Goal: Task Accomplishment & Management: Manage account settings

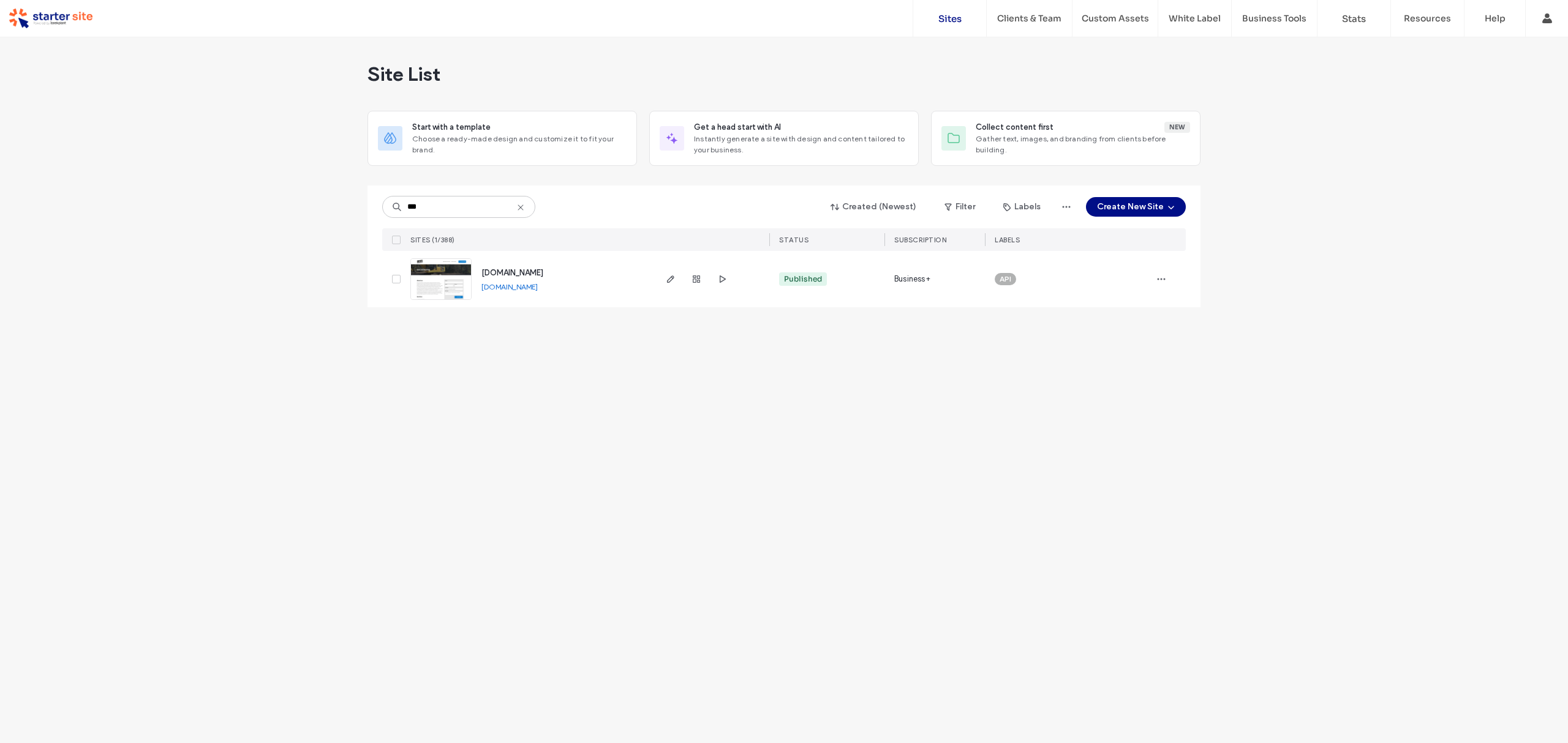
type input "***"
click at [448, 300] on div "[DOMAIN_NAME] [DOMAIN_NAME]" at bounding box center [530, 279] width 248 height 56
click at [454, 284] on img at bounding box center [441, 301] width 60 height 83
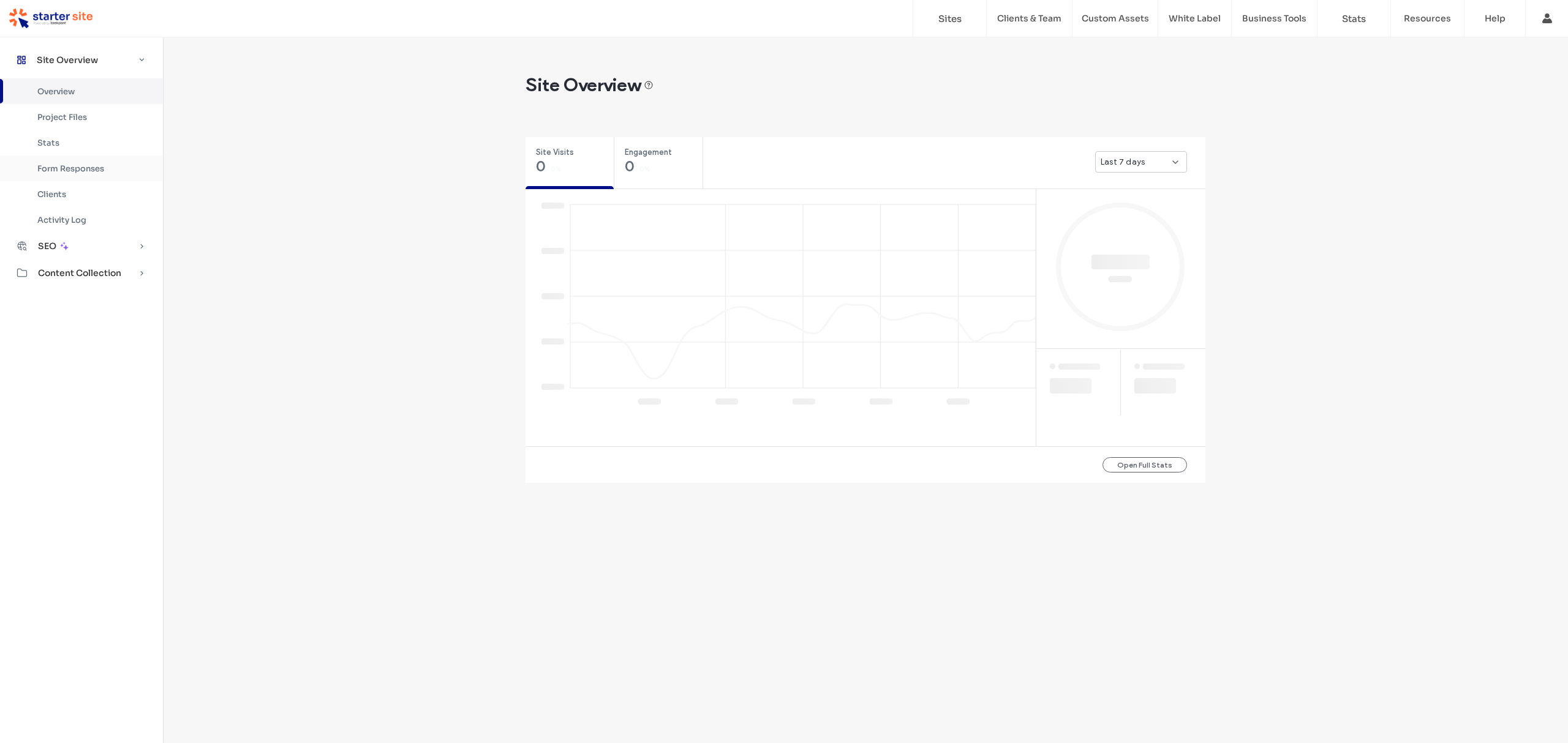
click at [74, 162] on div "Form Responses" at bounding box center [82, 168] width 163 height 26
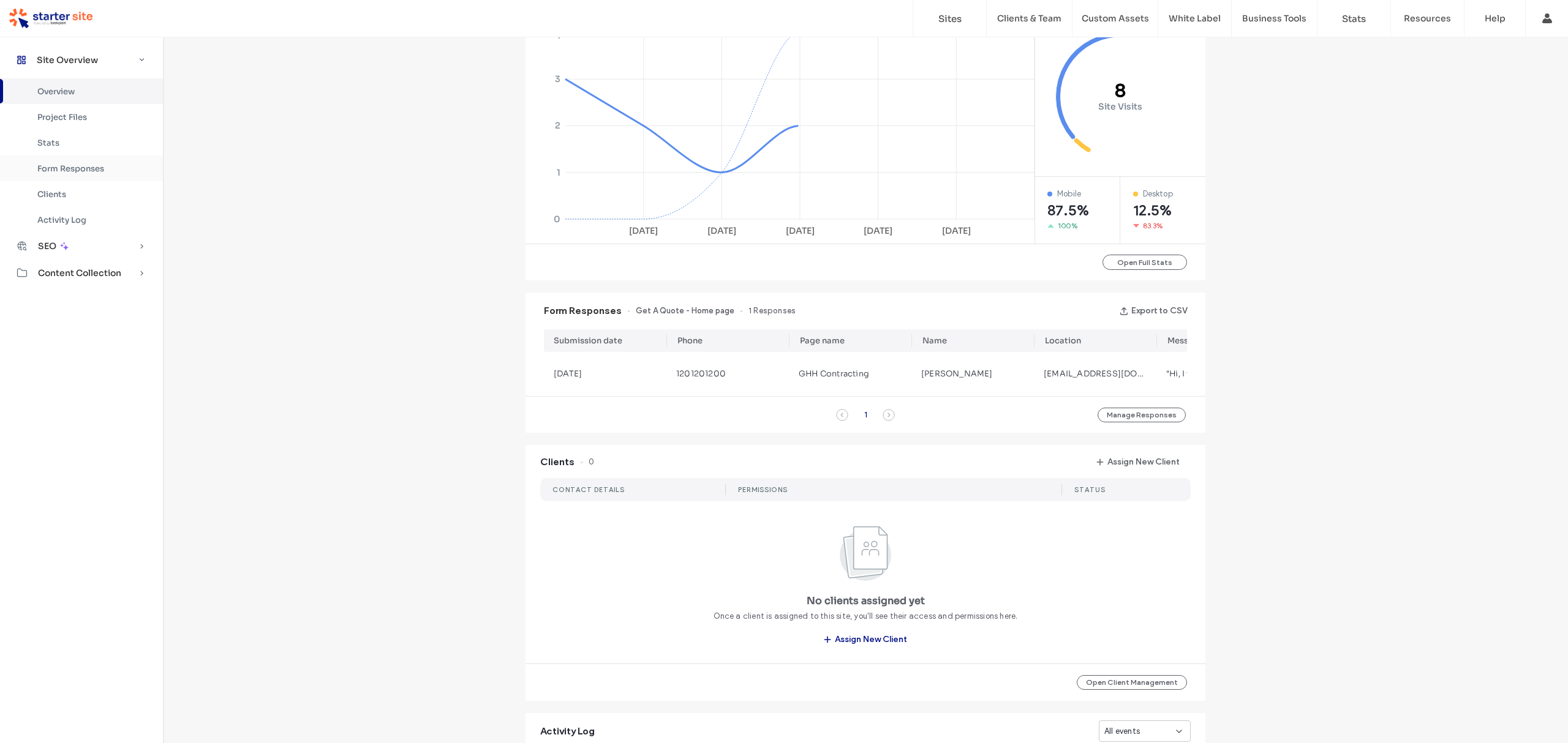
click at [72, 173] on span "Form Responses" at bounding box center [70, 168] width 67 height 11
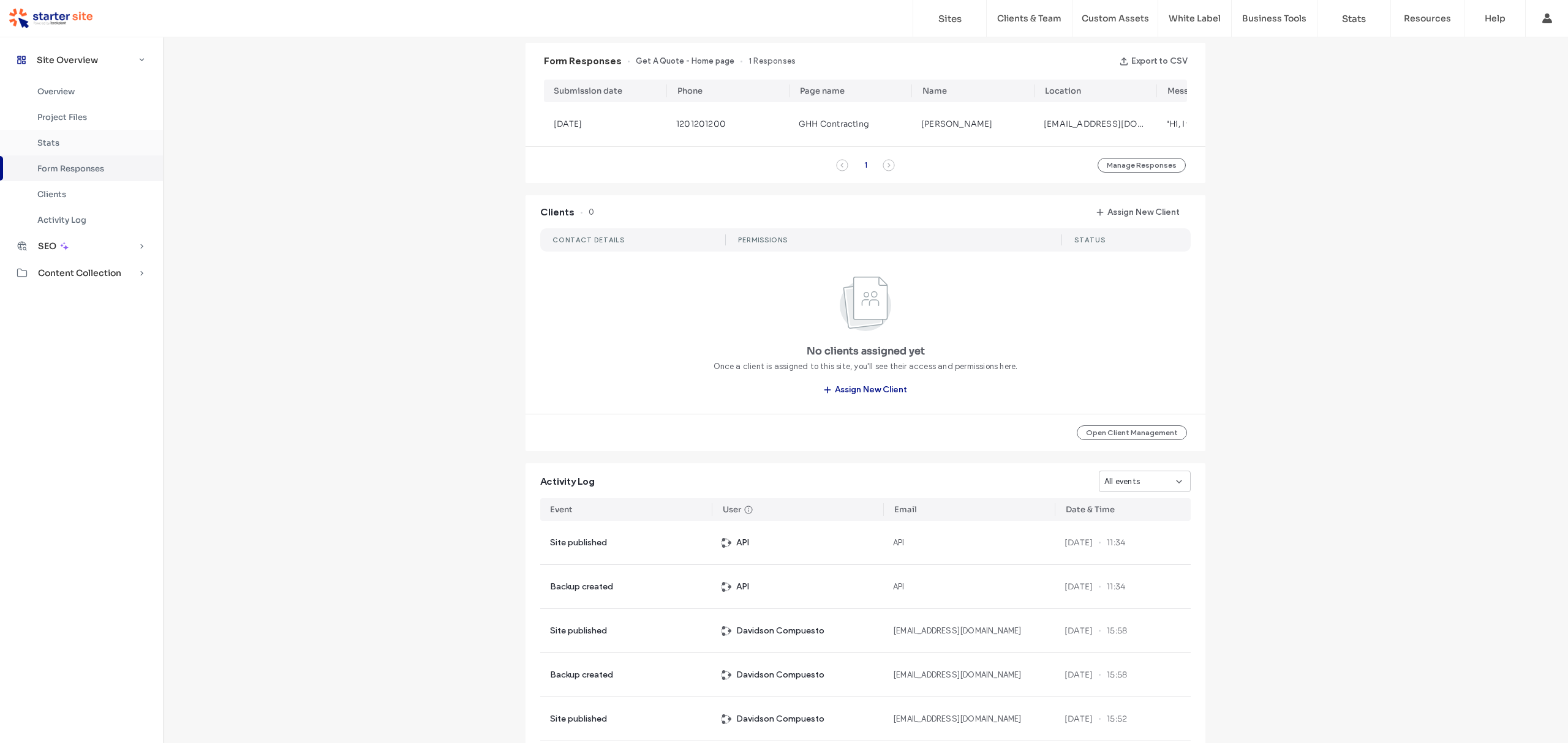
click at [43, 139] on span "Stats" at bounding box center [48, 143] width 22 height 11
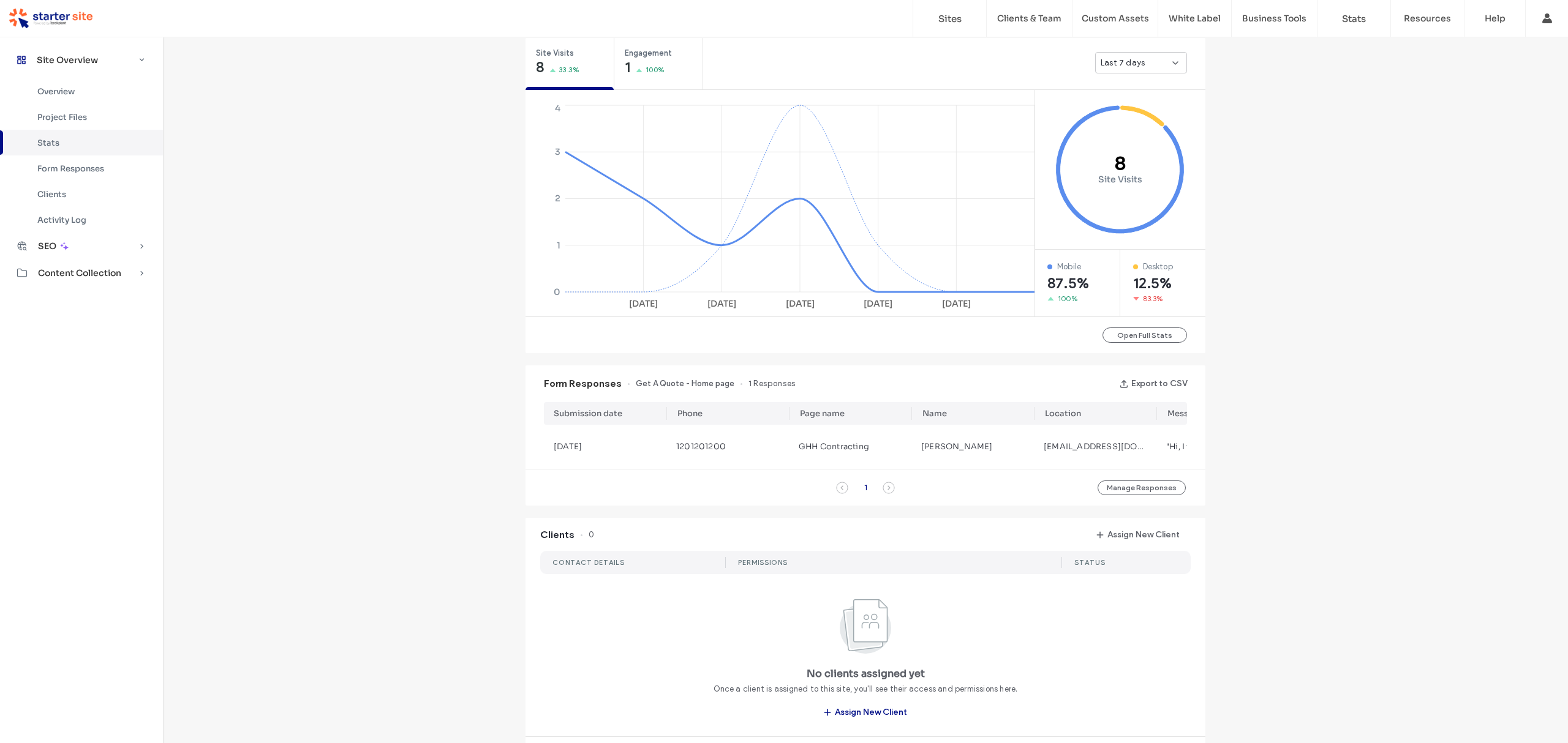
scroll to position [468, 0]
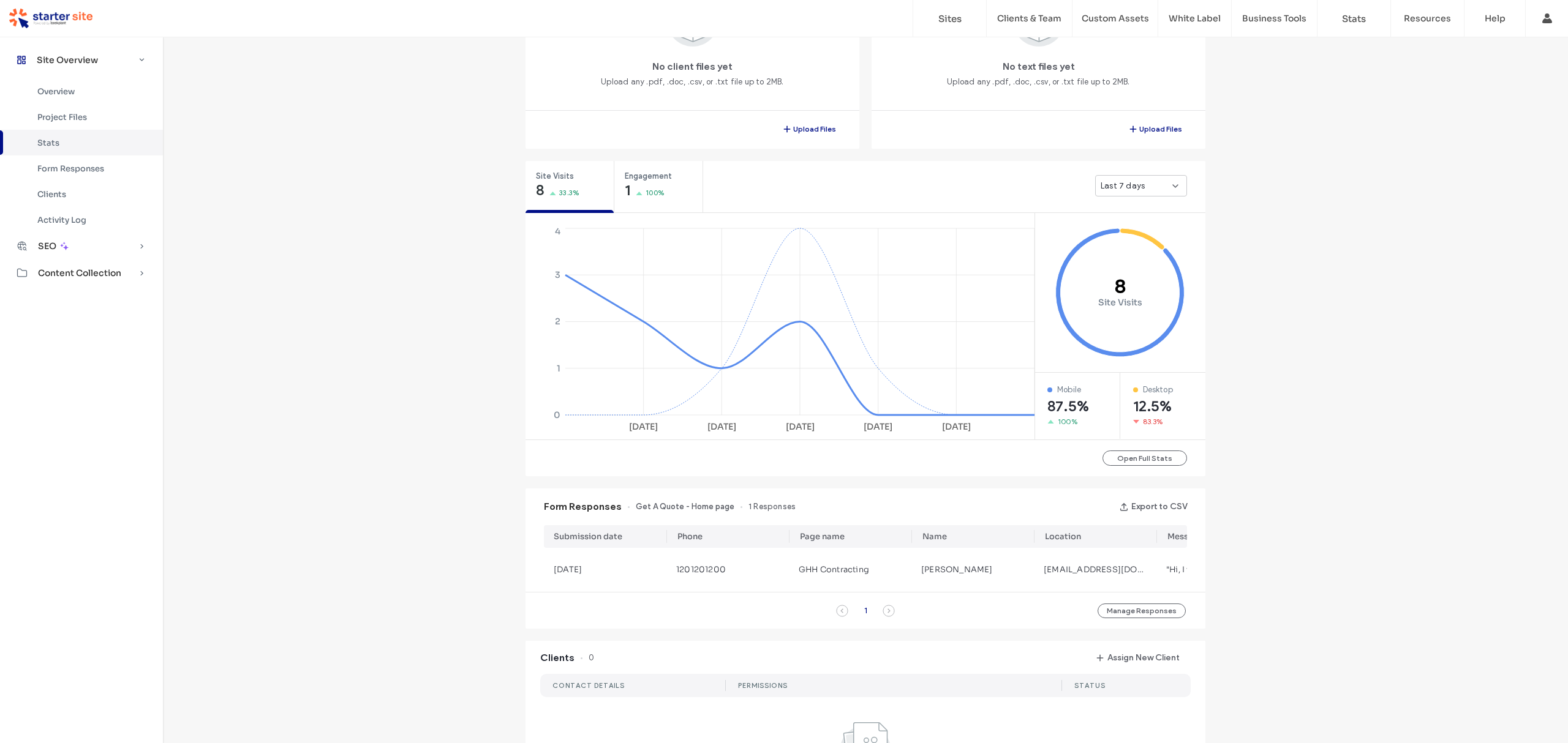
scroll to position [350, 0]
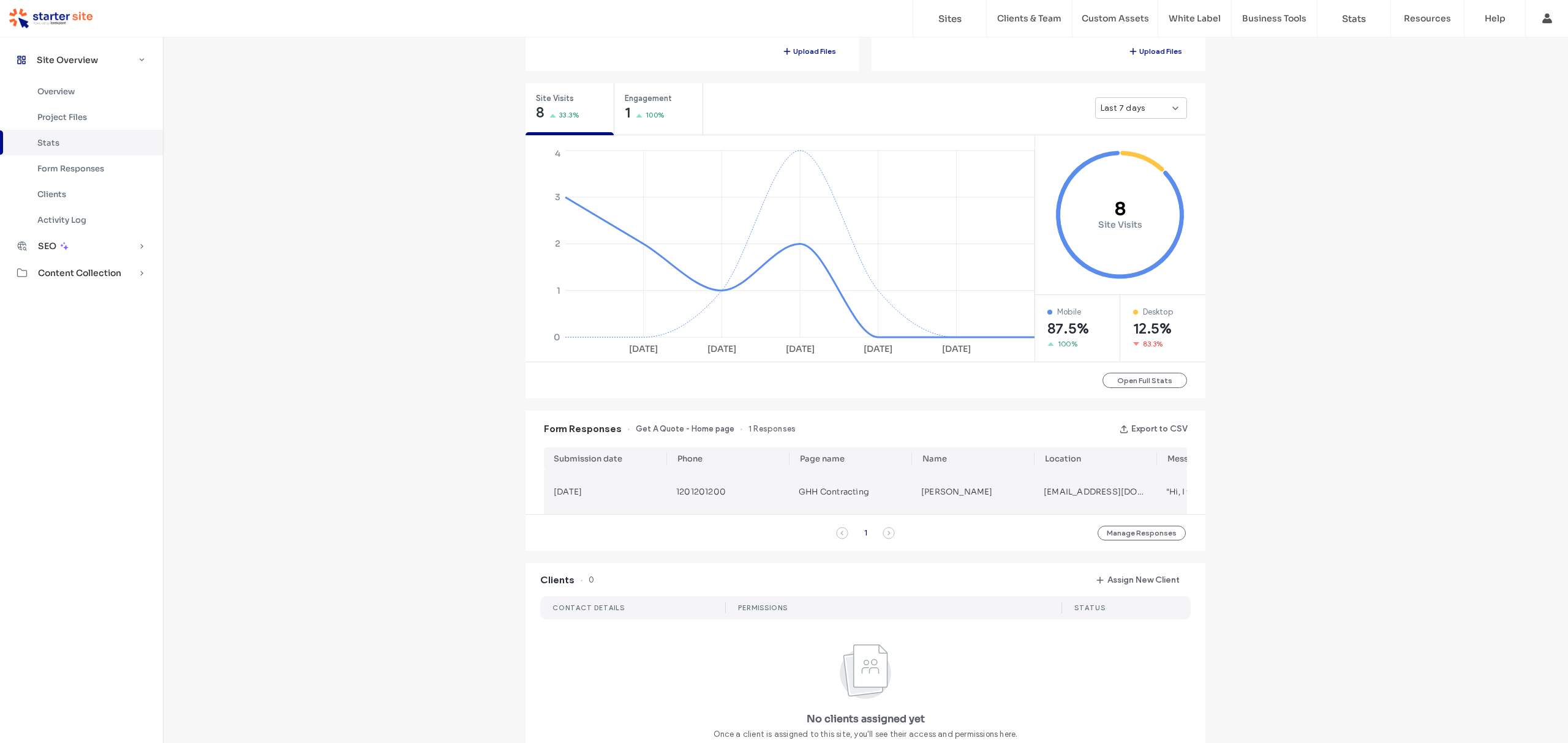
scroll to position [0, 213]
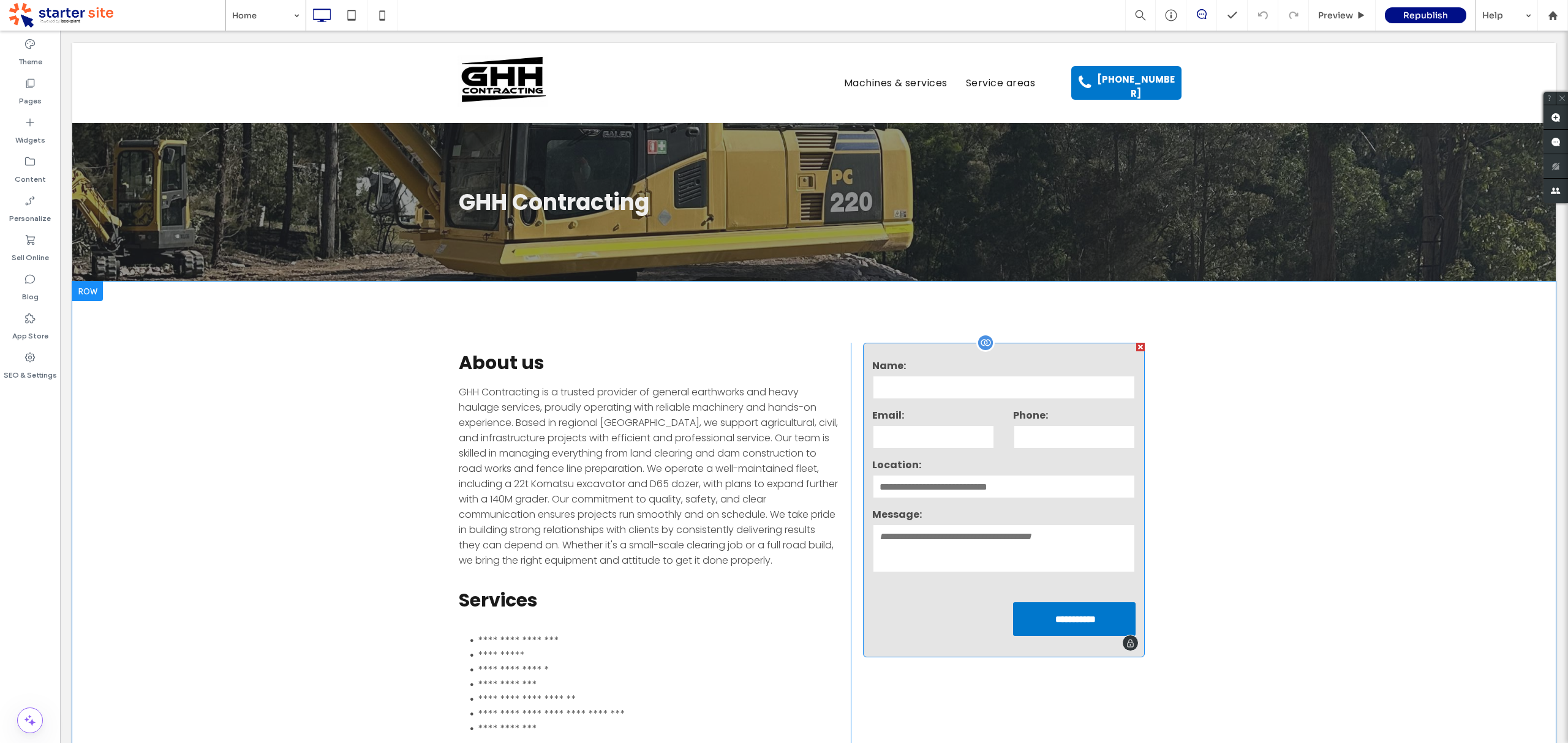
click at [1010, 457] on label "Location:" at bounding box center [1003, 465] width 263 height 16
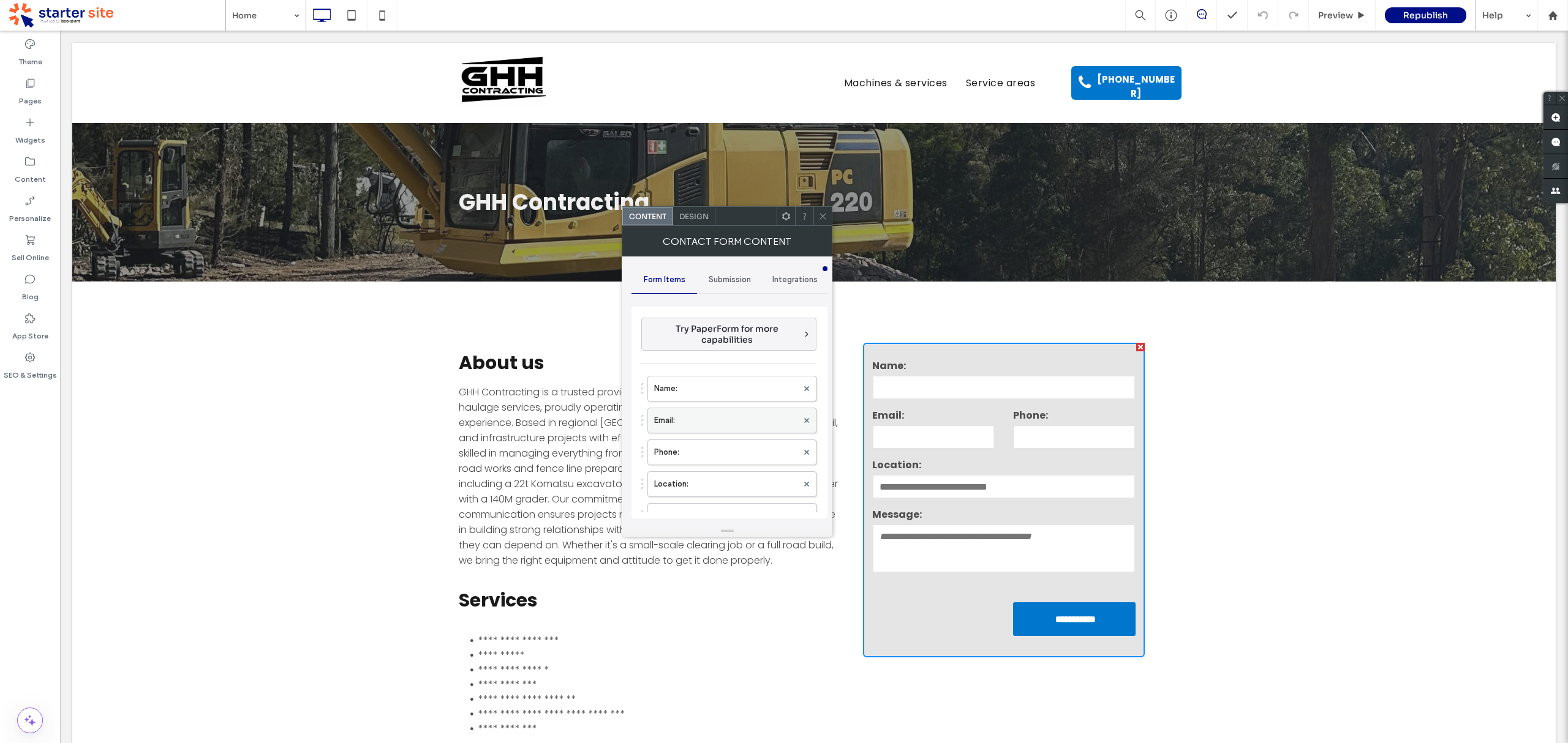
click at [699, 429] on label "Email:" at bounding box center [726, 420] width 144 height 24
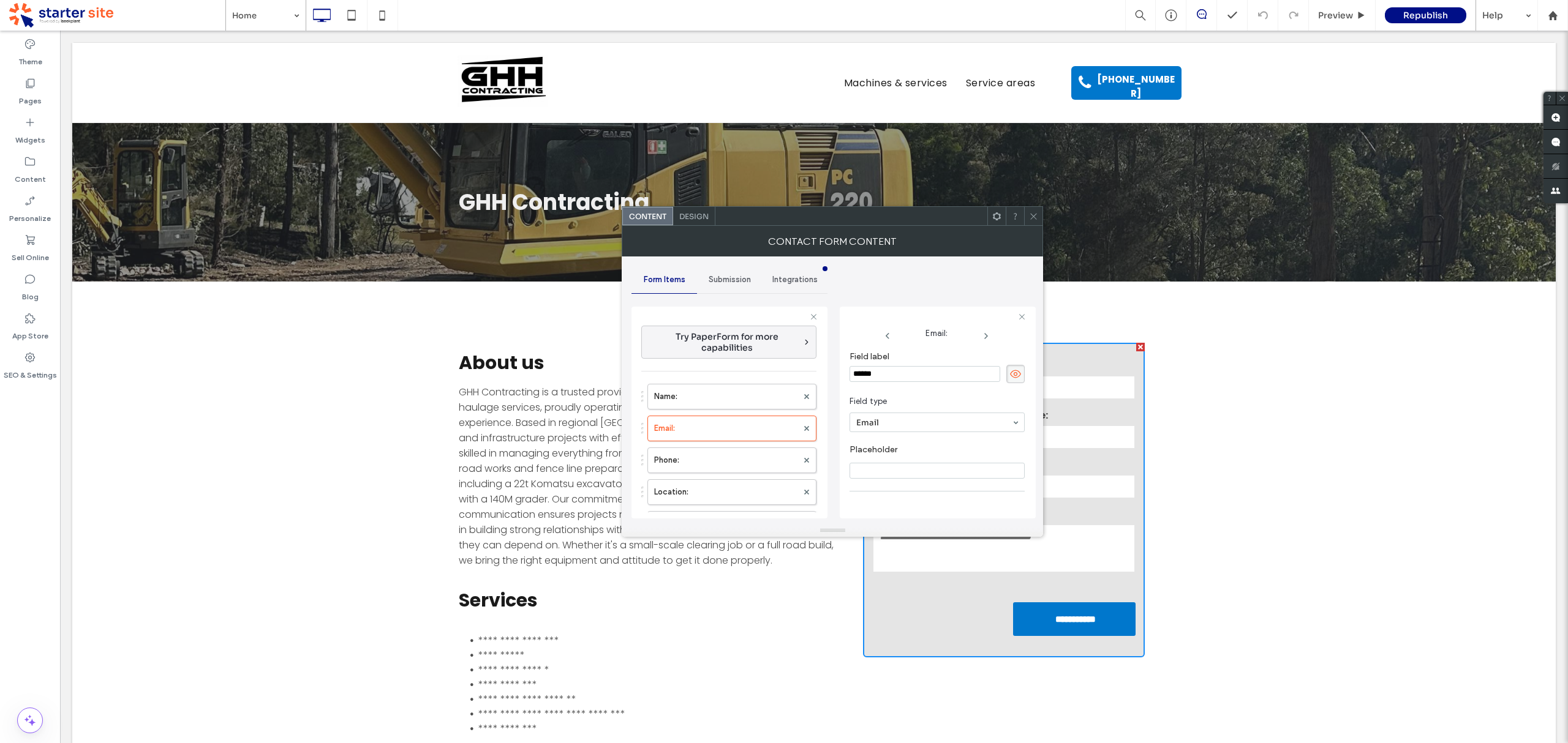
click at [718, 271] on div "Submission" at bounding box center [730, 280] width 66 height 27
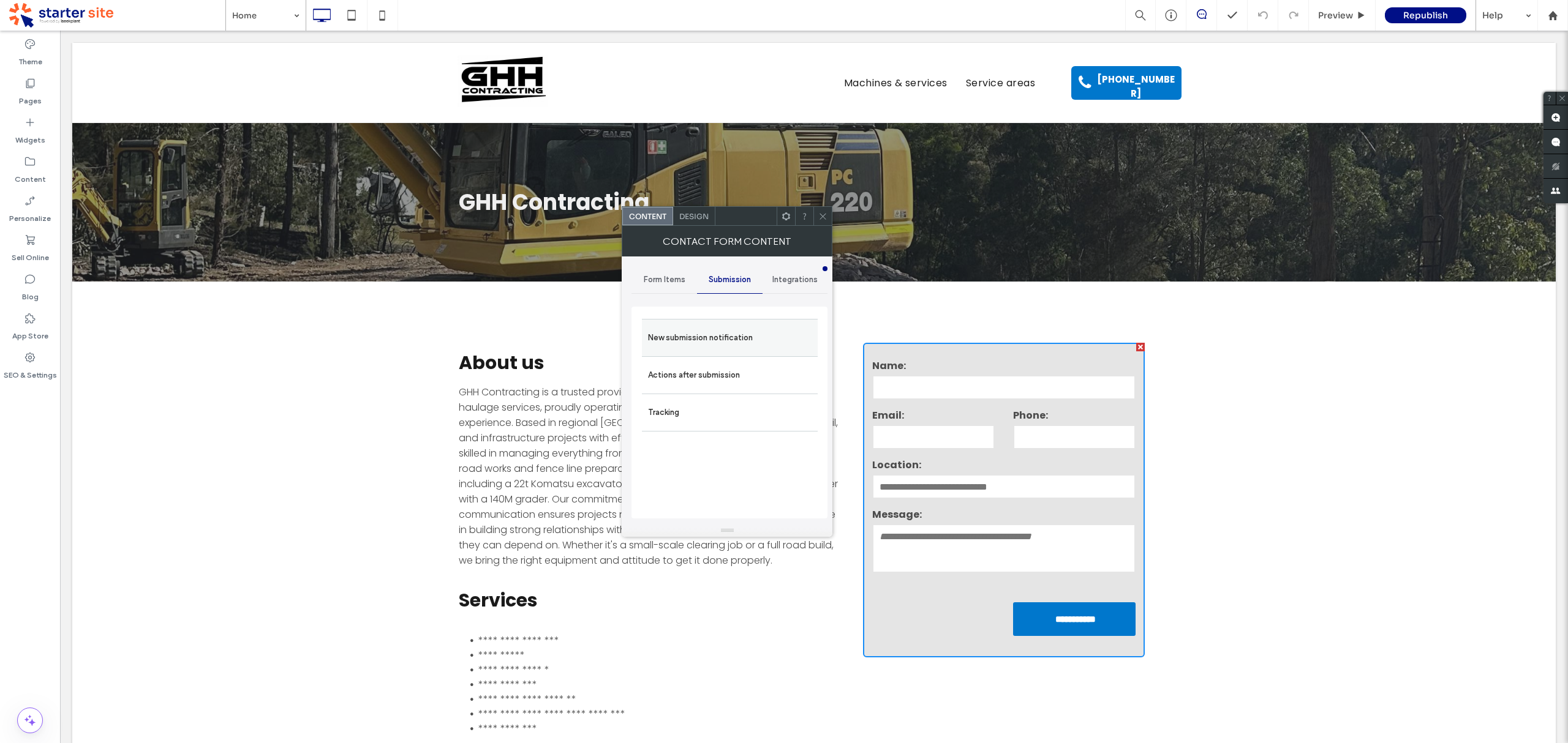
click at [731, 338] on label "New submission notification" at bounding box center [730, 338] width 163 height 24
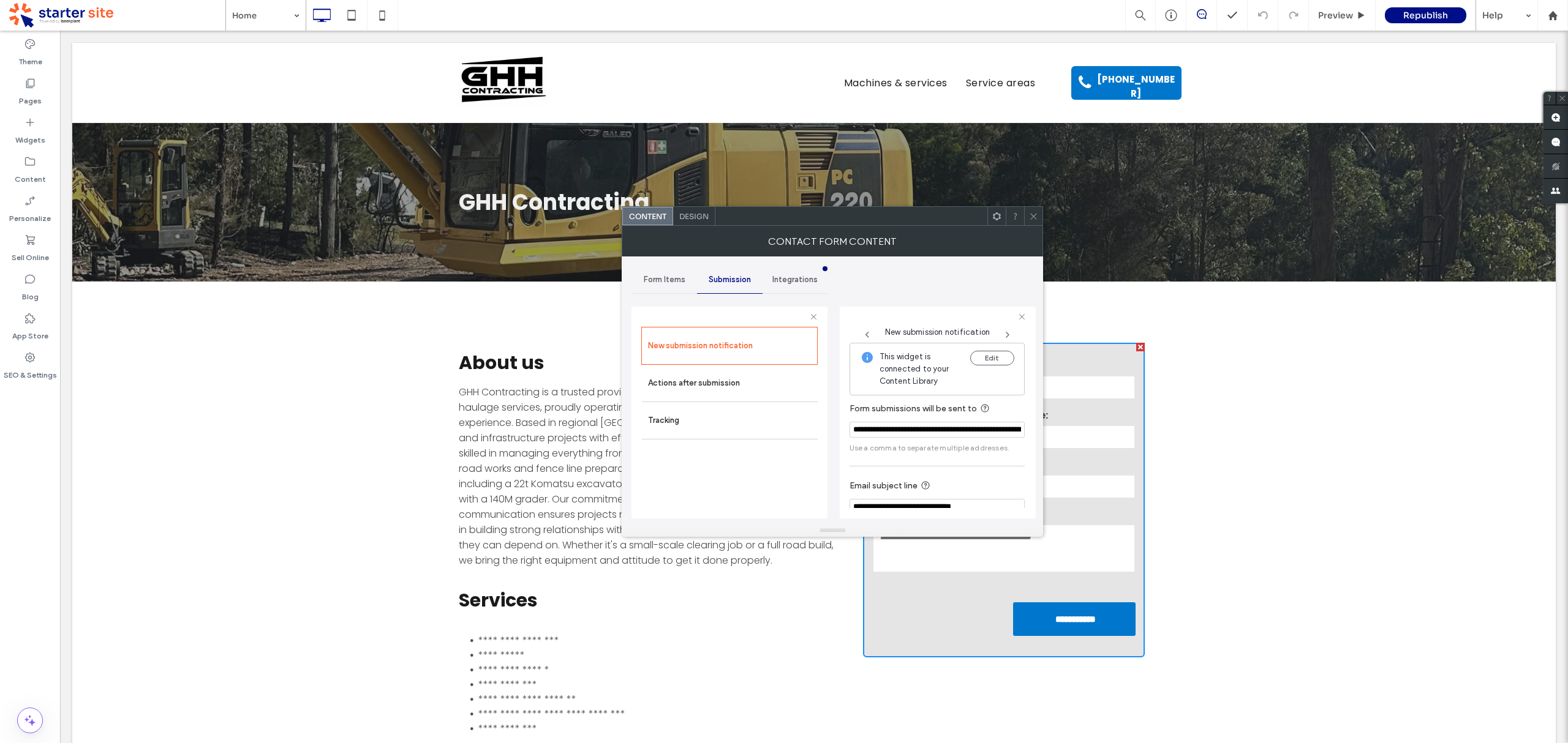
click at [887, 430] on input "**********" at bounding box center [936, 430] width 175 height 16
